Goal: Task Accomplishment & Management: Manage account settings

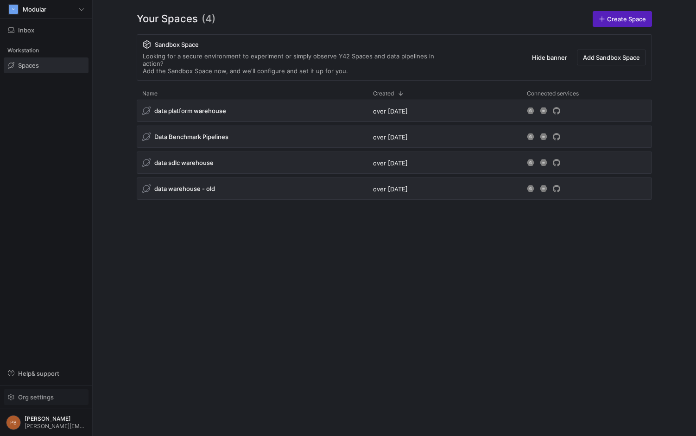
click at [40, 396] on span "Org settings" at bounding box center [36, 396] width 36 height 7
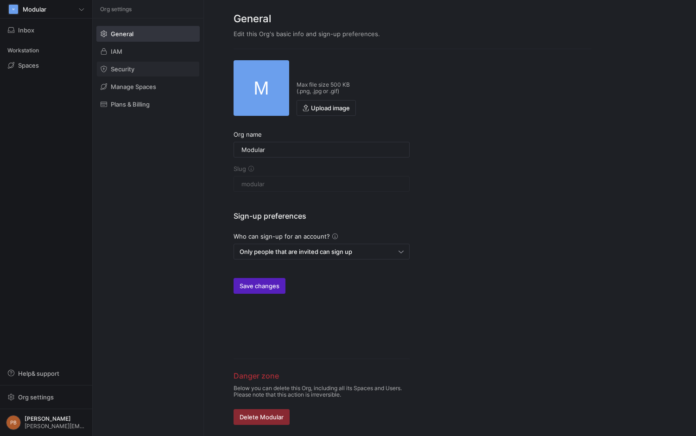
click at [121, 68] on span "Security" at bounding box center [123, 68] width 24 height 7
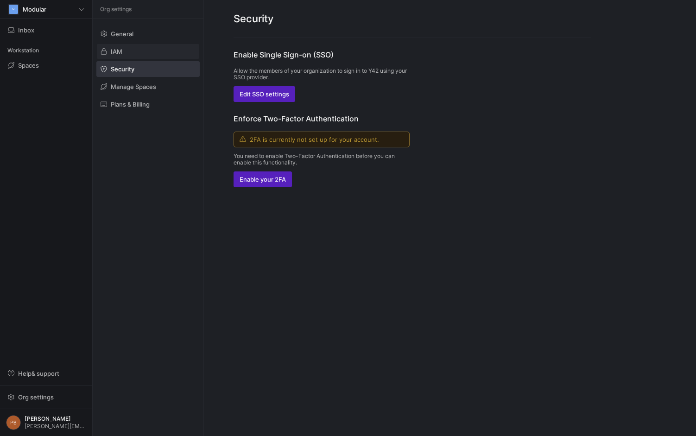
click at [122, 53] on span at bounding box center [148, 51] width 102 height 15
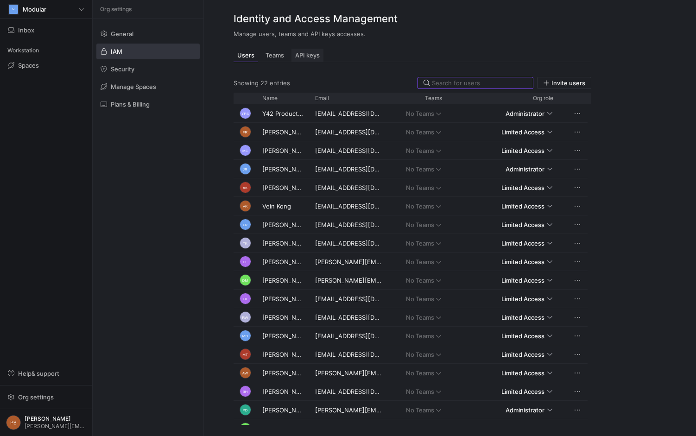
click at [307, 55] on span "API keys" at bounding box center [307, 55] width 25 height 6
